Goal: Task Accomplishment & Management: Manage account settings

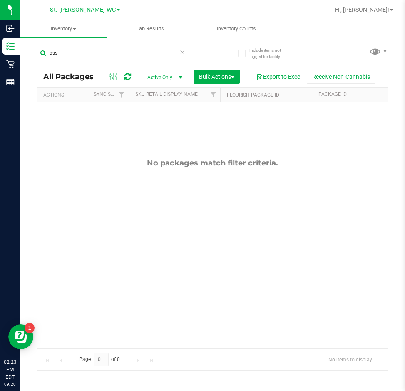
drag, startPoint x: 93, startPoint y: 54, endPoint x: 22, endPoint y: 38, distance: 73.1
click at [23, 58] on div "Include items not tagged for facility gss All Packages Active Only Active Only …" at bounding box center [212, 164] width 385 height 254
type input "rlf"
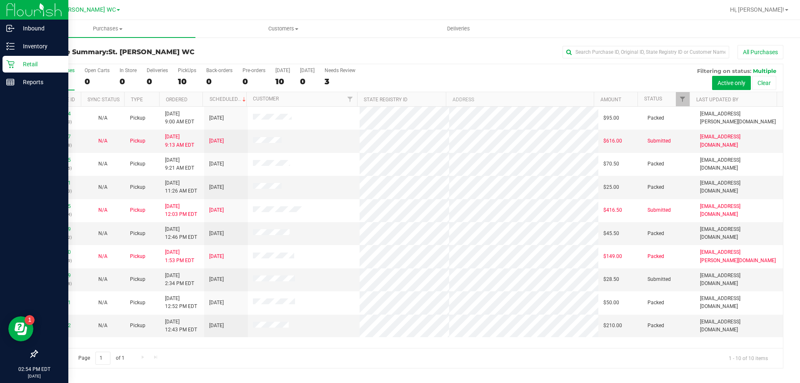
click at [14, 58] on div "Retail" at bounding box center [36, 64] width 66 height 17
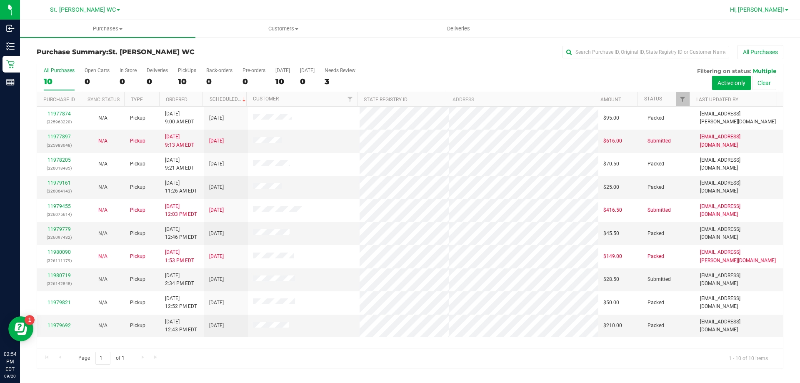
click at [770, 10] on span "Hi, [PERSON_NAME]!" at bounding box center [757, 9] width 54 height 7
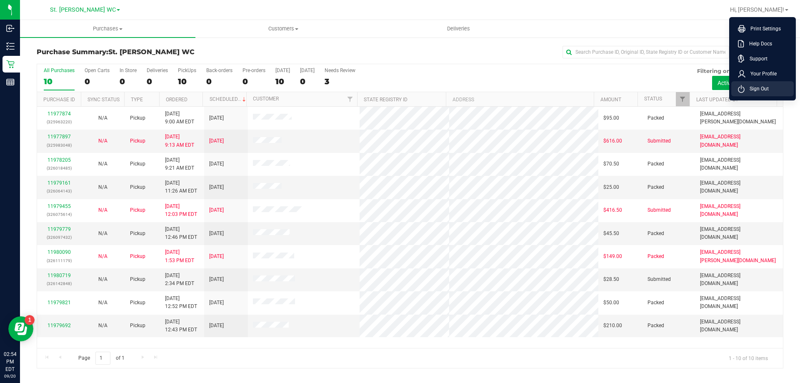
click at [760, 87] on span "Sign Out" at bounding box center [757, 89] width 24 height 8
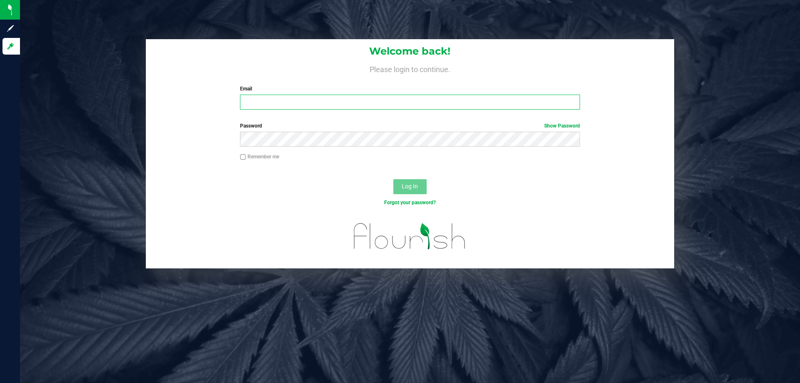
click at [365, 106] on input "Email" at bounding box center [410, 102] width 340 height 15
type input "[EMAIL_ADDRESS][DOMAIN_NAME]"
click at [393, 179] on button "Log In" at bounding box center [409, 186] width 33 height 15
